Goal: Task Accomplishment & Management: Manage account settings

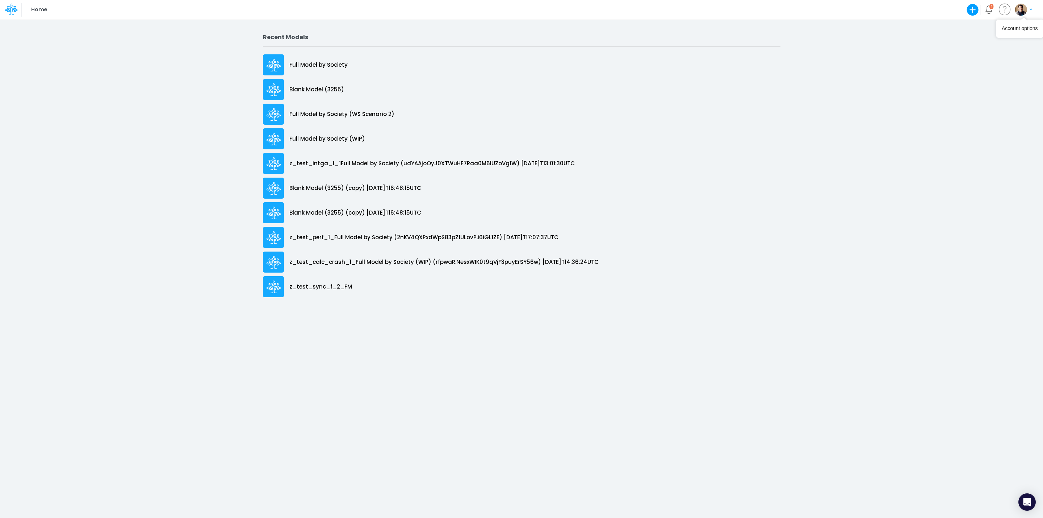
click at [1027, 12] on button "button" at bounding box center [1023, 9] width 18 height 13
click at [990, 45] on button "Log out" at bounding box center [994, 42] width 78 height 11
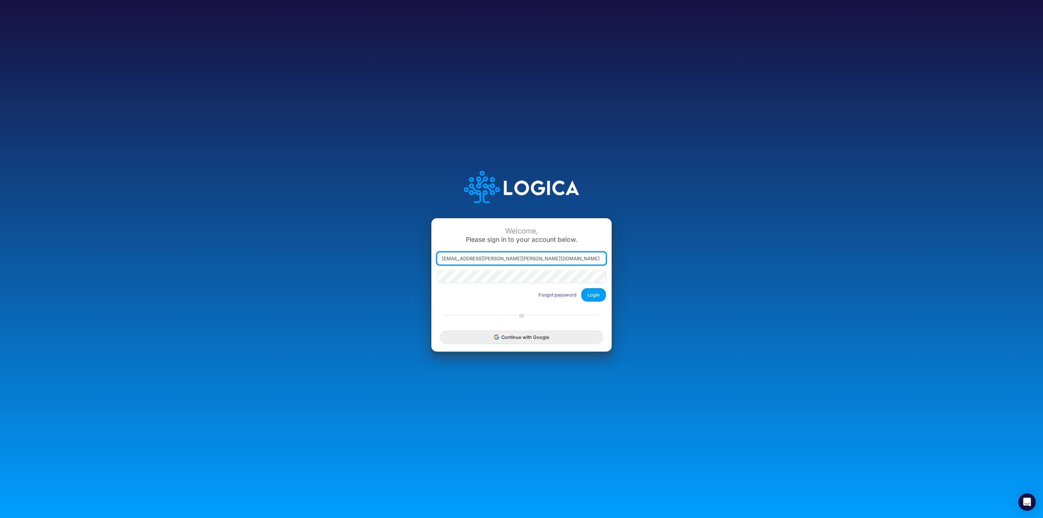
click at [477, 259] on input "[EMAIL_ADDRESS][PERSON_NAME][PERSON_NAME][DOMAIN_NAME]" at bounding box center [521, 258] width 169 height 12
type input "[EMAIL_ADDRESS][PERSON_NAME][PERSON_NAME][DOMAIN_NAME]"
click at [601, 298] on button "Login" at bounding box center [593, 294] width 25 height 13
